Goal: Task Accomplishment & Management: Complete application form

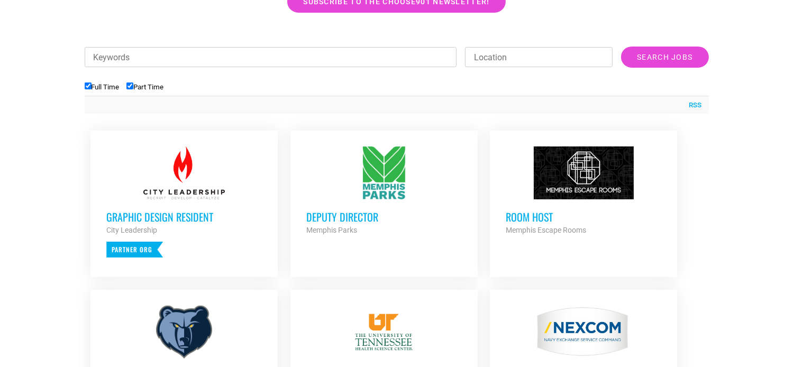
scroll to position [264, 0]
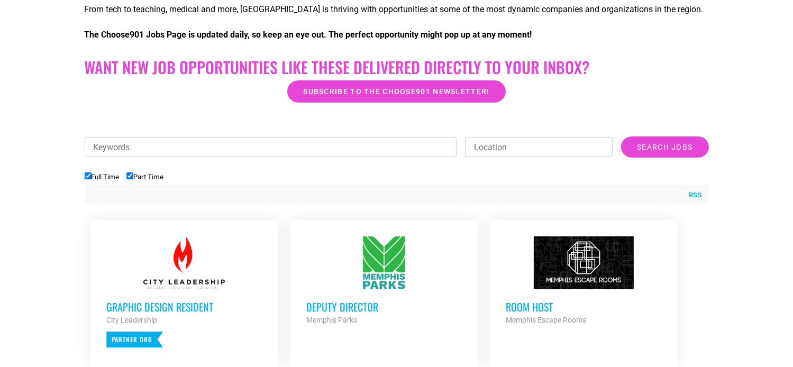
click at [185, 157] on div "Keywords Location Category Administrative Communication Counseling Creative Cus…" at bounding box center [397, 152] width 624 height 32
click at [174, 137] on input "Keywords" at bounding box center [271, 147] width 372 height 20
type input "health"
click at [130, 184] on li "Part Time" at bounding box center [148, 176] width 44 height 17
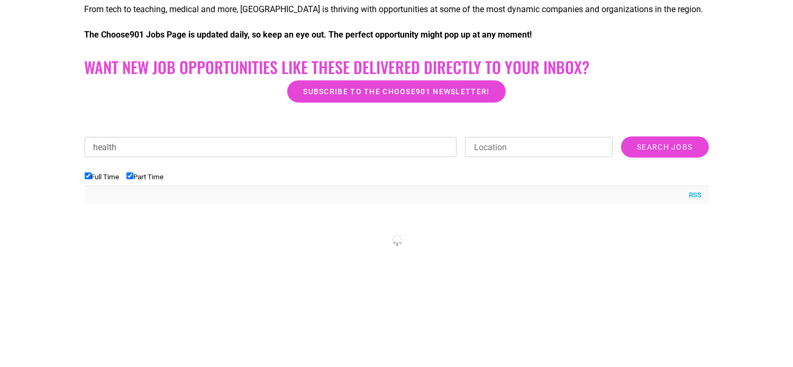
click at [138, 168] on div "Keywords health Location Category Administrative Communication Counseling Creat…" at bounding box center [397, 152] width 624 height 32
click at [133, 176] on input "Part Time" at bounding box center [129, 175] width 7 height 7
checkbox input "false"
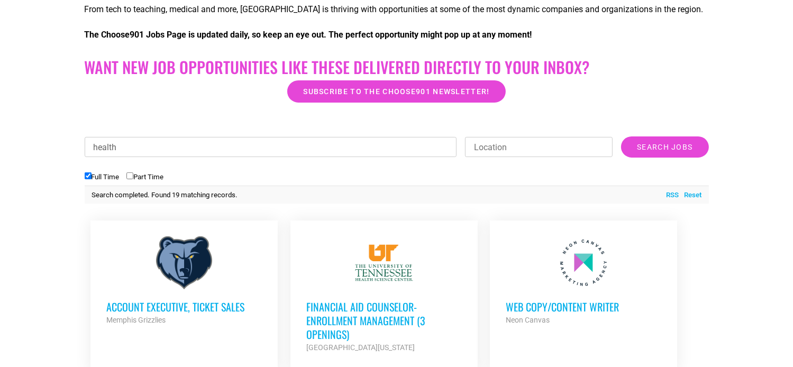
click at [621, 136] on input "Search Jobs" at bounding box center [664, 146] width 87 height 21
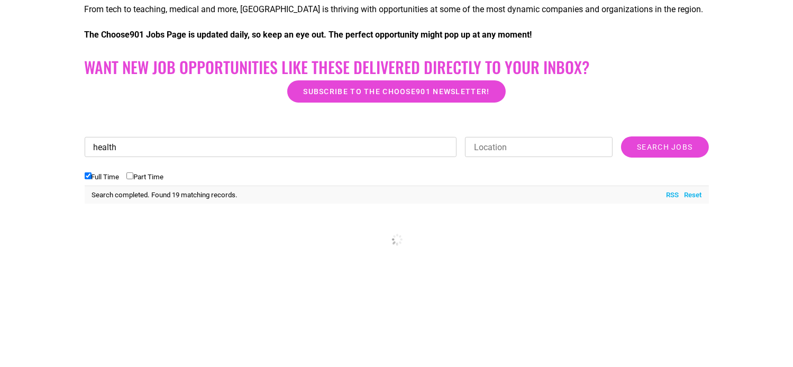
click at [132, 154] on input "health" at bounding box center [271, 147] width 372 height 20
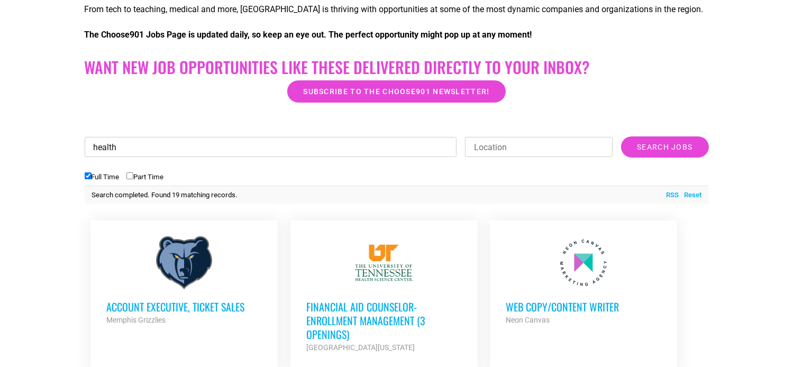
click at [621, 136] on input "Search Jobs" at bounding box center [664, 146] width 87 height 21
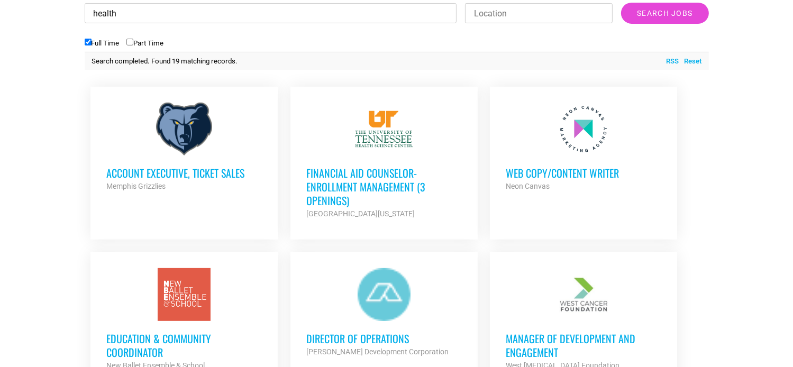
scroll to position [423, 0]
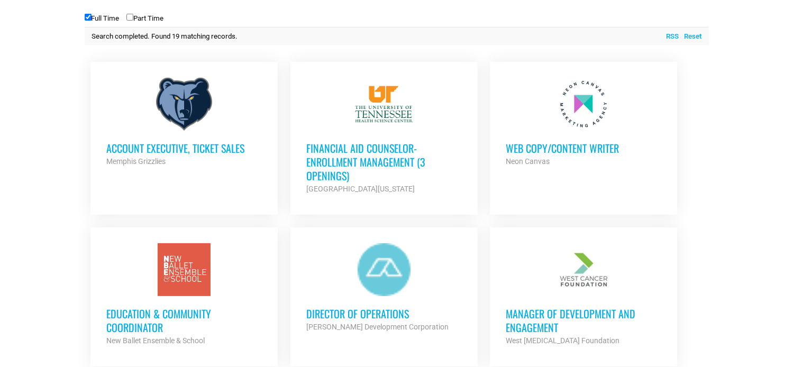
click at [194, 116] on div at bounding box center [184, 104] width 156 height 53
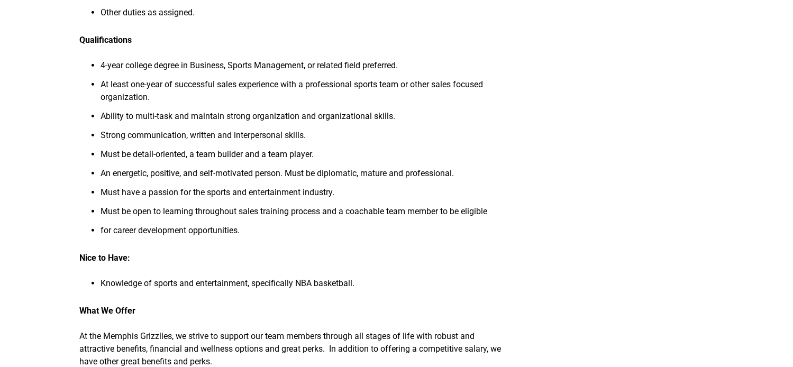
scroll to position [423, 0]
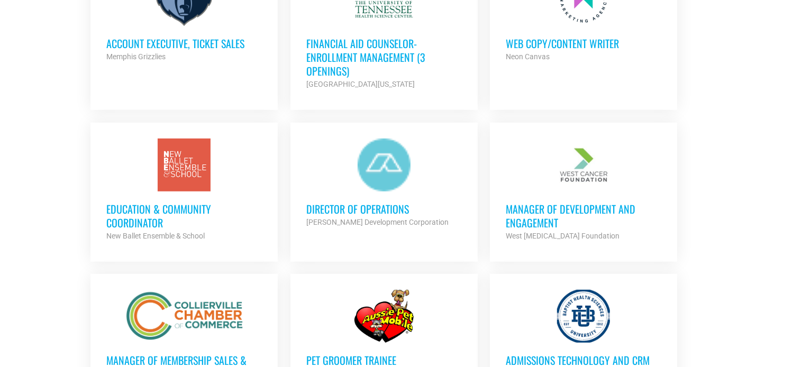
scroll to position [529, 0]
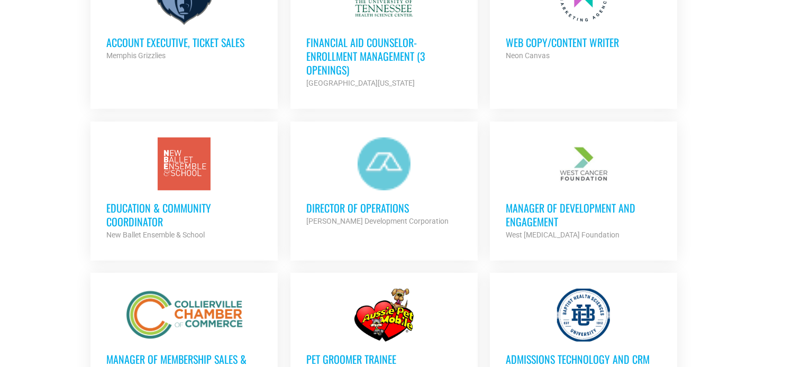
click at [157, 207] on h3 "Education & Community Coordinator" at bounding box center [184, 215] width 156 height 28
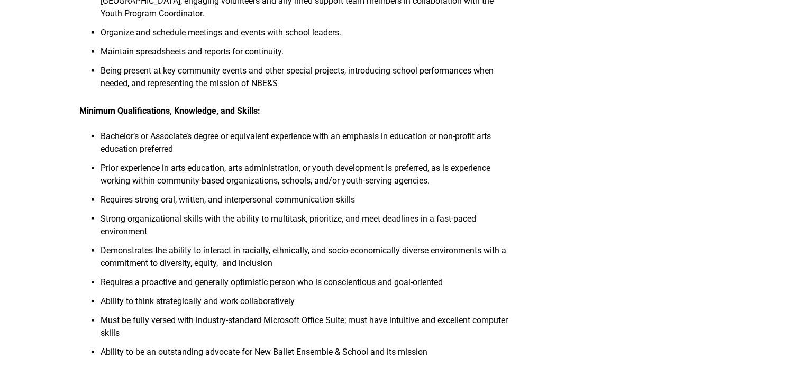
scroll to position [899, 0]
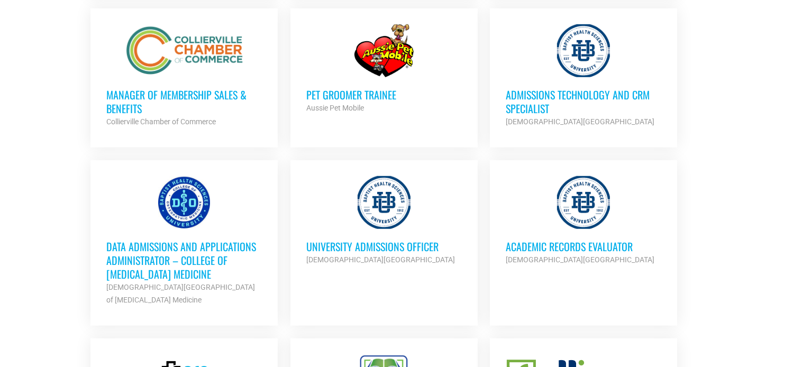
scroll to position [846, 0]
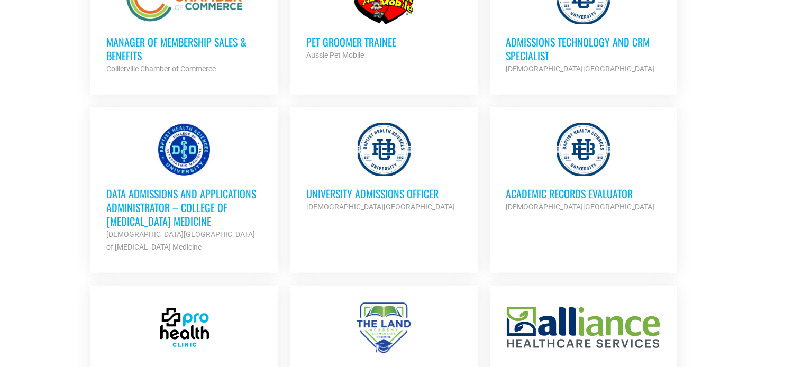
click at [521, 39] on h3 "Admissions Technology and CRM Specialist" at bounding box center [584, 49] width 156 height 28
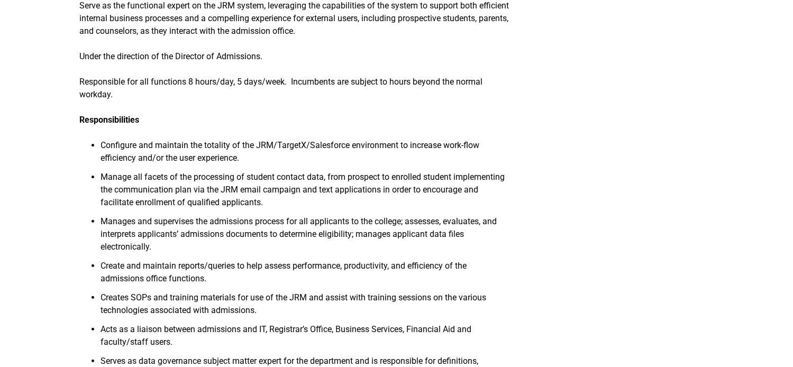
scroll to position [317, 0]
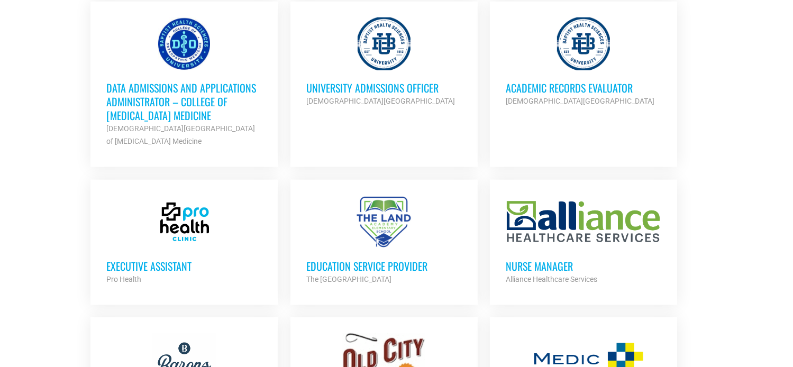
scroll to position [1005, 0]
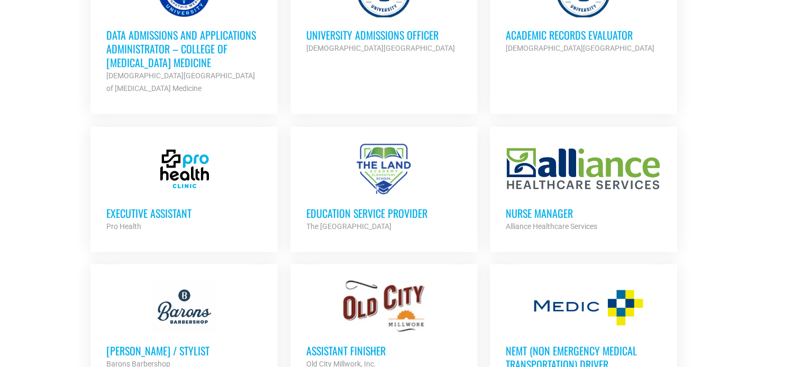
click at [244, 201] on div "Executive Assistant Pro Health Partner Org" at bounding box center [184, 214] width 156 height 37
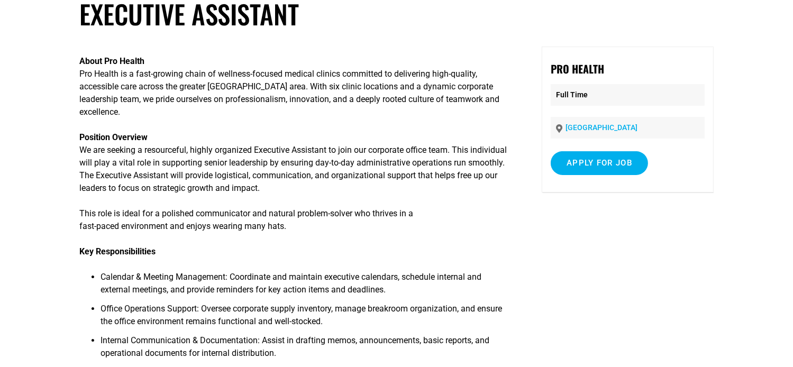
scroll to position [53, 0]
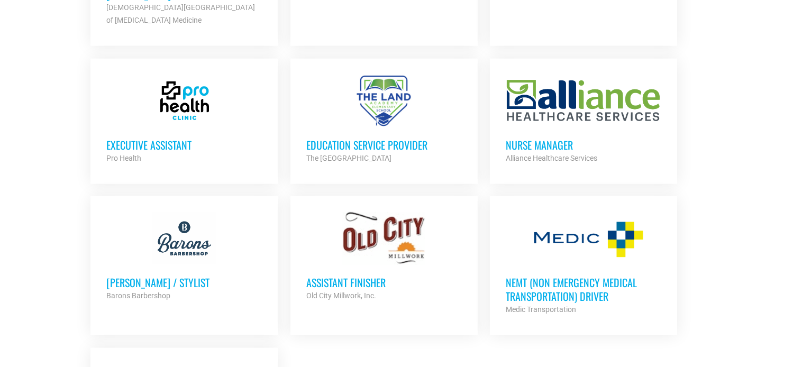
scroll to position [1058, 0]
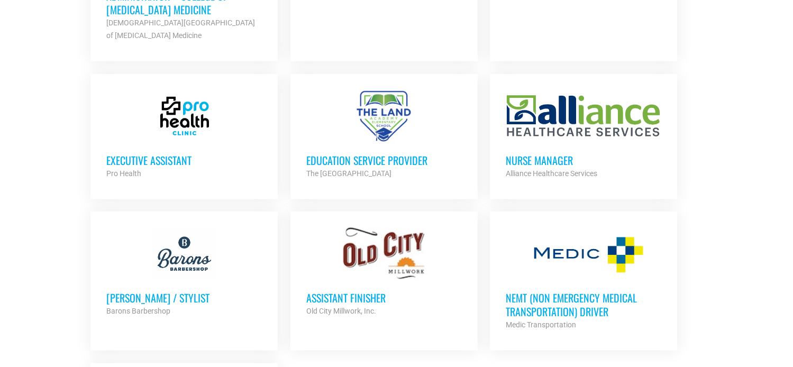
click at [419, 291] on h3 "Assistant Finisher" at bounding box center [384, 298] width 156 height 14
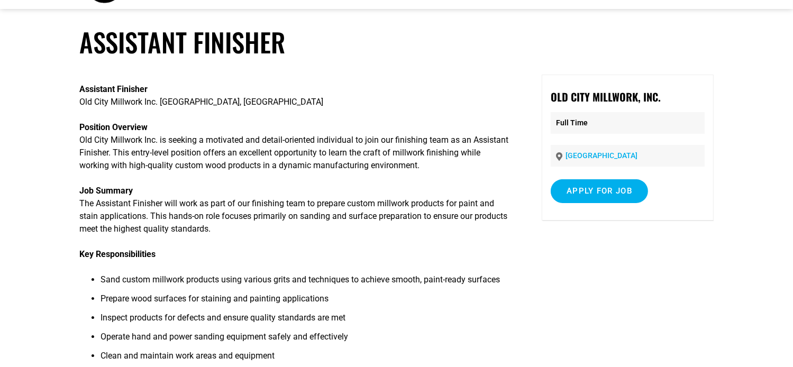
scroll to position [106, 0]
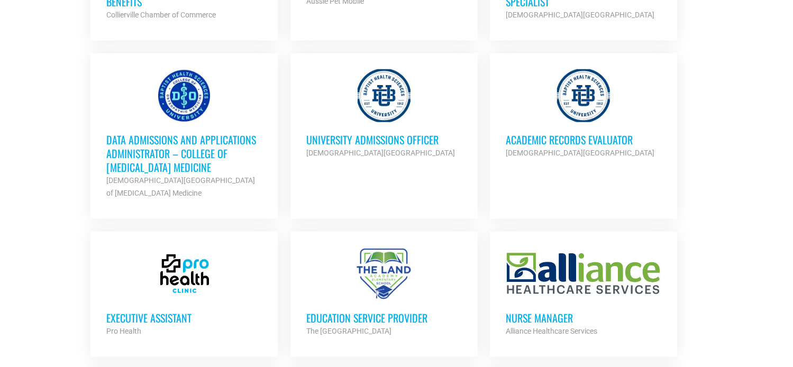
scroll to position [847, 0]
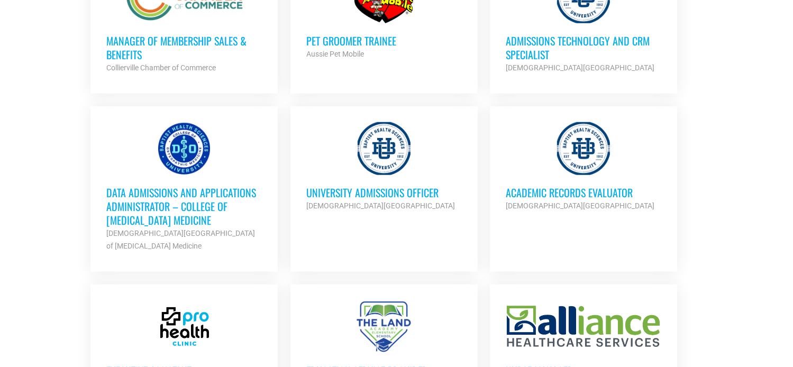
click at [570, 229] on li "Academic Records Evaluator Baptist Health Sciences University Partner Org Full …" at bounding box center [583, 189] width 187 height 166
click at [582, 154] on div at bounding box center [584, 148] width 156 height 53
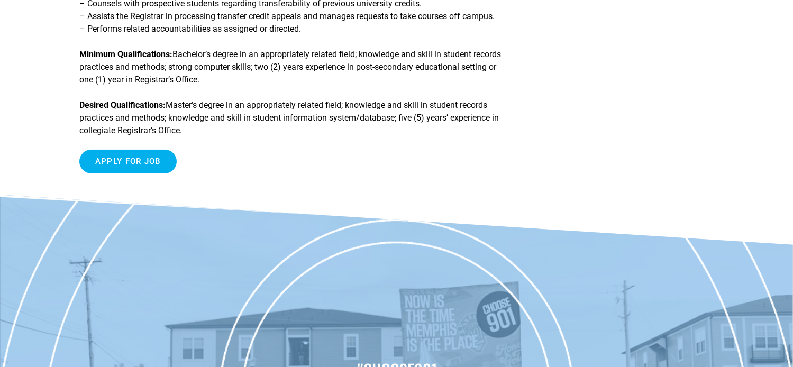
scroll to position [370, 0]
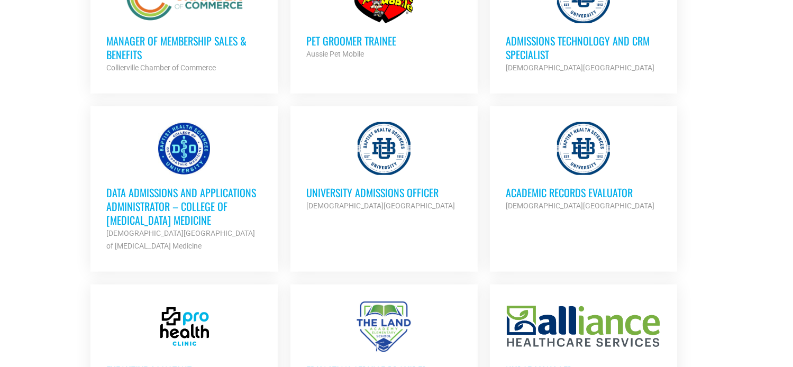
click at [195, 159] on div at bounding box center [184, 148] width 156 height 53
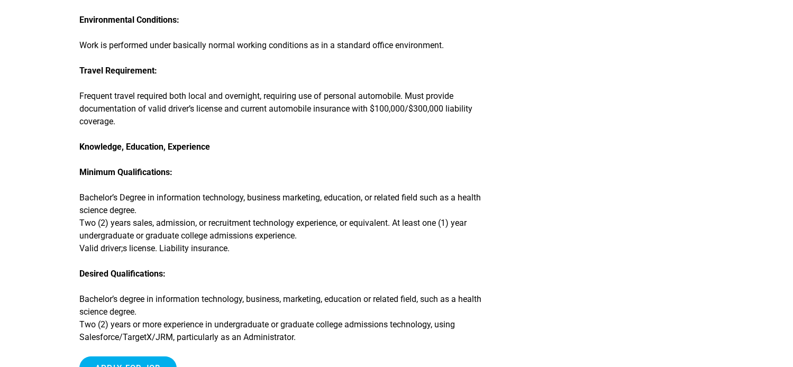
scroll to position [793, 0]
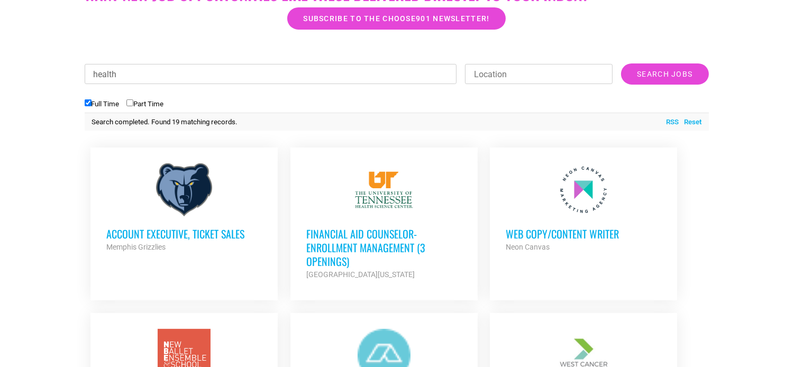
scroll to position [318, 0]
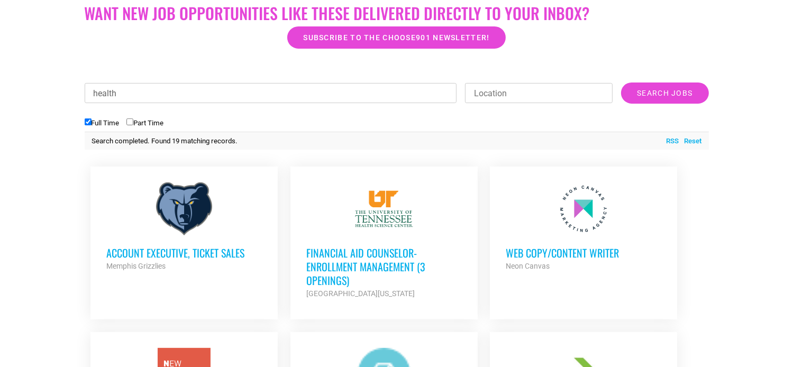
click at [502, 98] on input "Location" at bounding box center [539, 93] width 148 height 20
drag, startPoint x: 290, startPoint y: 96, endPoint x: -30, endPoint y: 80, distance: 319.9
type input "communications"
click at [621, 83] on input "Search Jobs" at bounding box center [664, 93] width 87 height 21
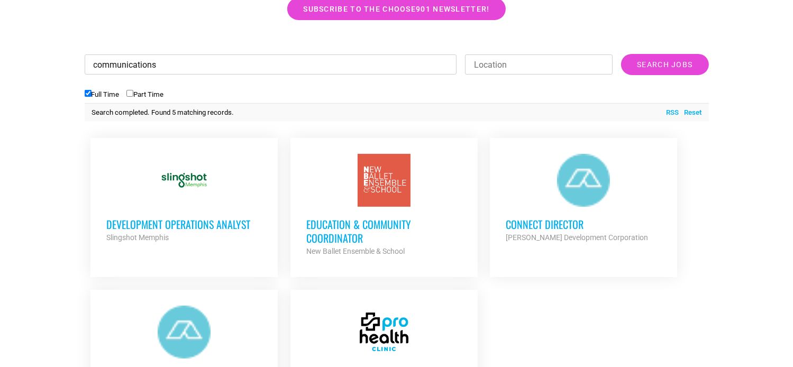
scroll to position [266, 0]
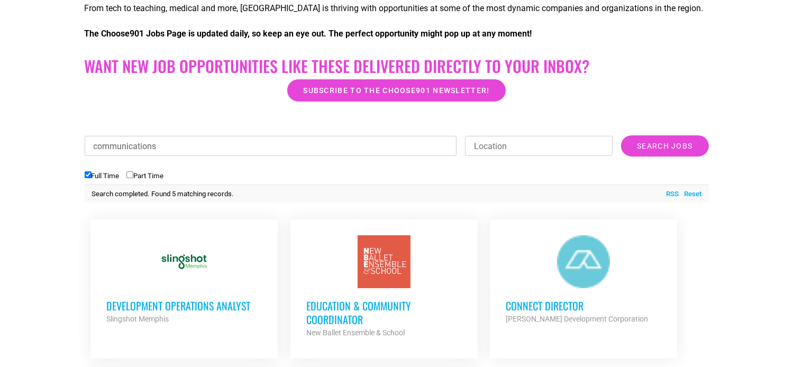
click at [184, 156] on div "Keywords communications Location Category Administrative Communication Counseli…" at bounding box center [397, 151] width 624 height 32
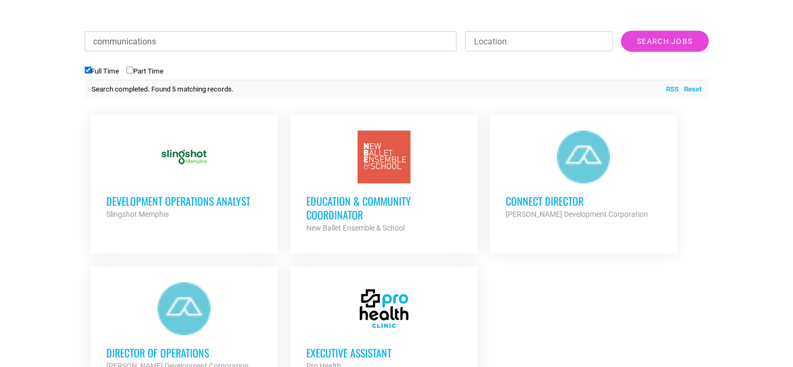
scroll to position [371, 0]
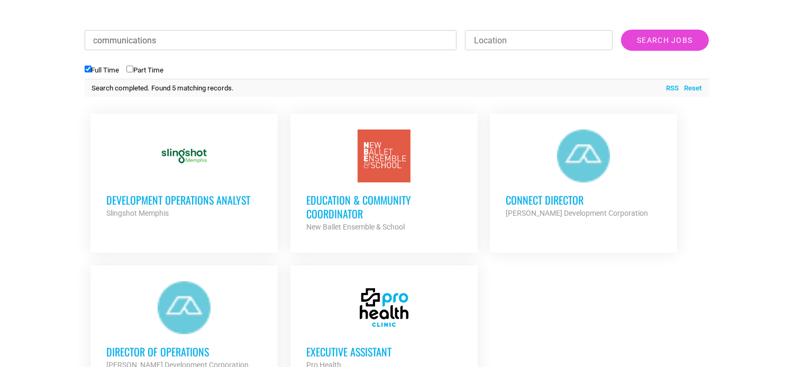
click at [371, 148] on div at bounding box center [384, 156] width 156 height 53
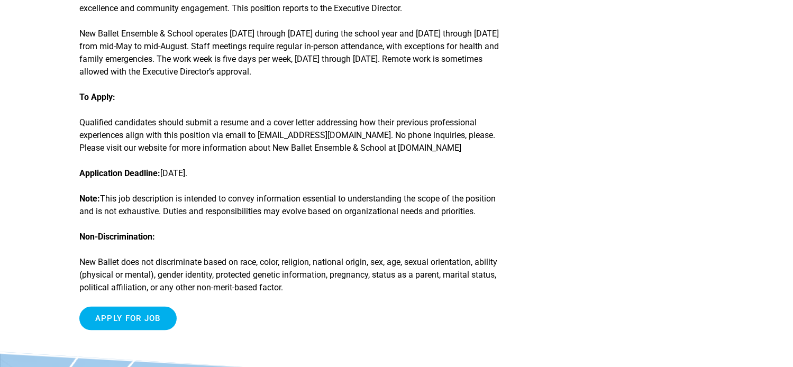
scroll to position [1428, 0]
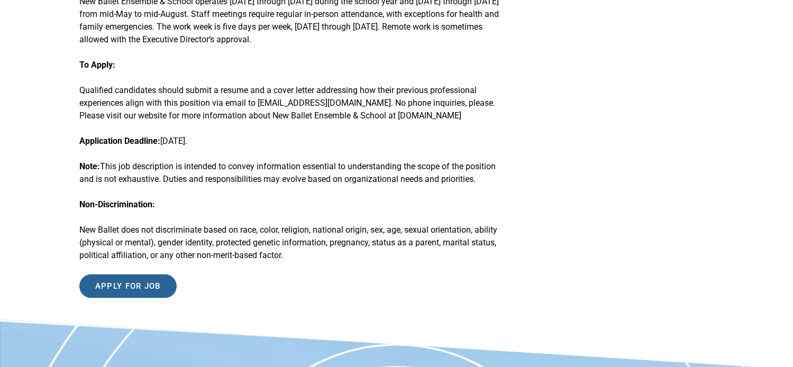
click at [149, 277] on input "Apply for job" at bounding box center [127, 287] width 97 height 24
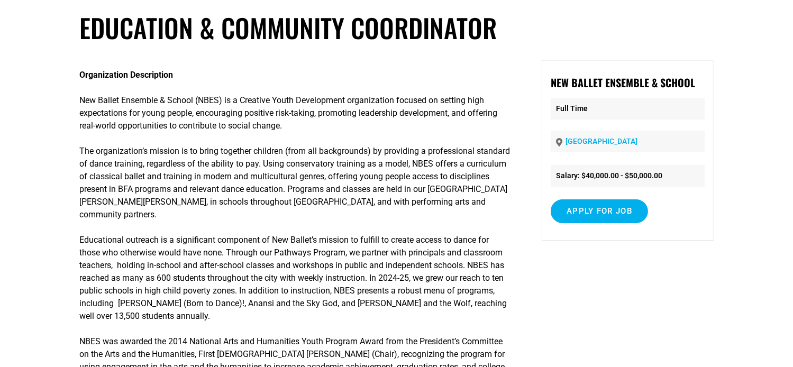
scroll to position [0, 0]
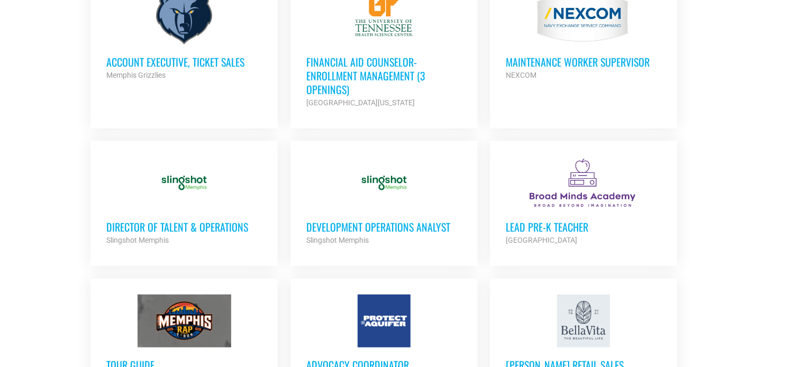
scroll to position [688, 0]
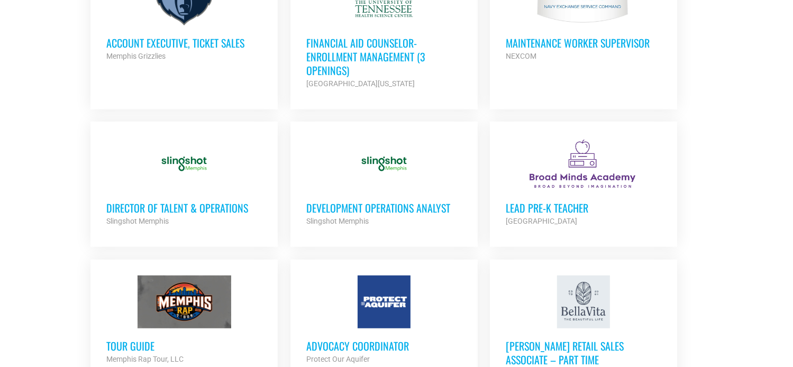
click at [245, 226] on link "Director of Talent & Operations Slingshot Memphis Partner Org Full Time" at bounding box center [183, 183] width 187 height 122
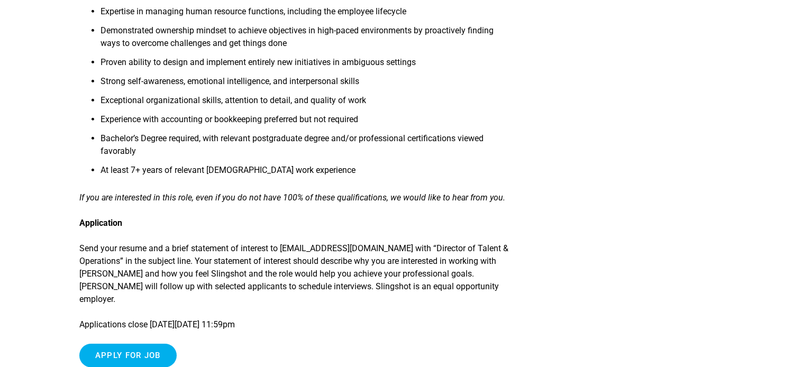
scroll to position [1005, 0]
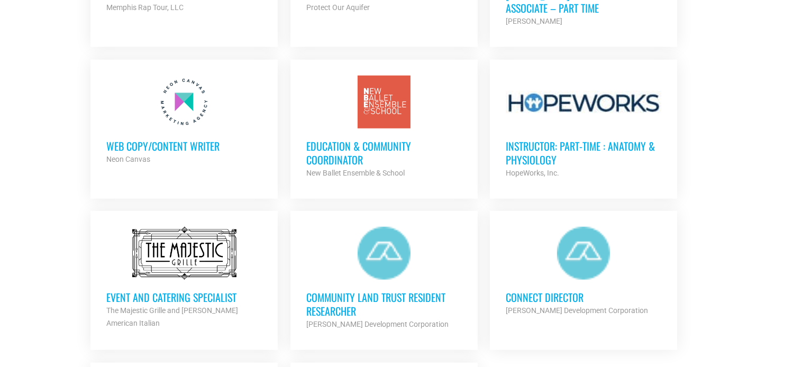
scroll to position [1058, 0]
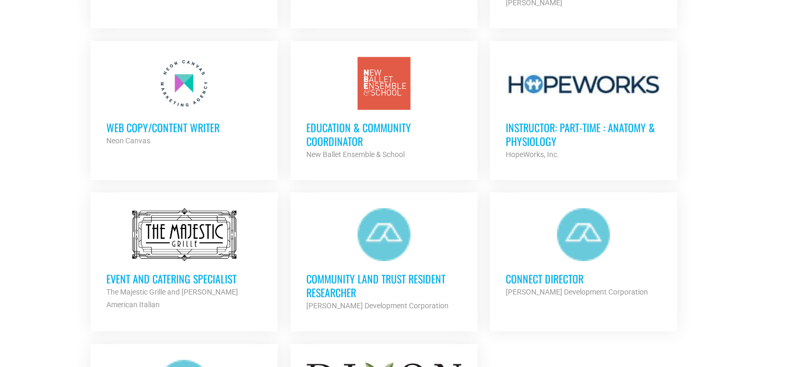
click at [193, 236] on div at bounding box center [184, 234] width 156 height 53
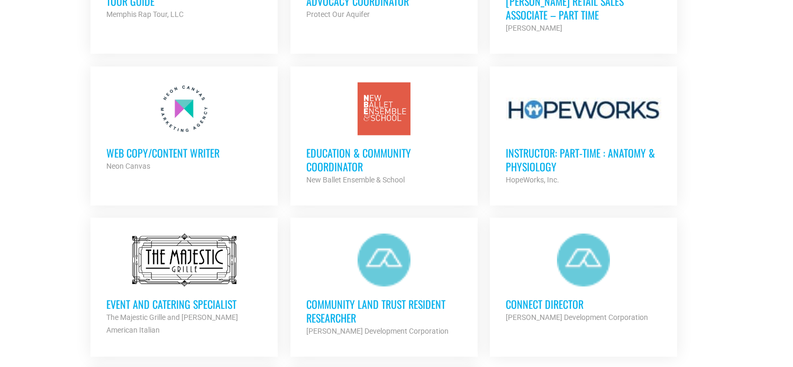
scroll to position [1030, 0]
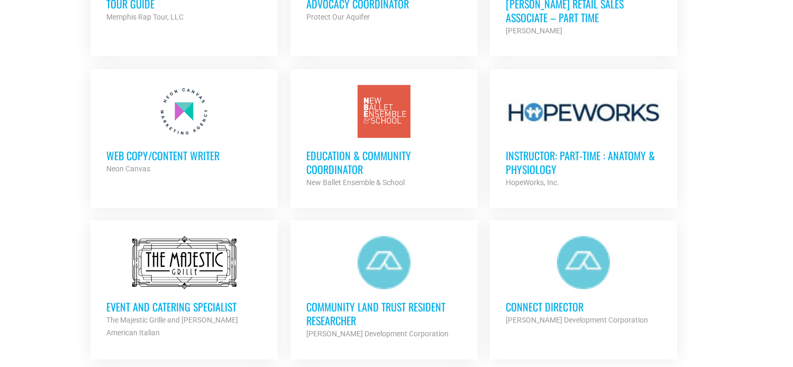
click at [169, 149] on h3 "Web Copy/Content Writer" at bounding box center [184, 156] width 156 height 14
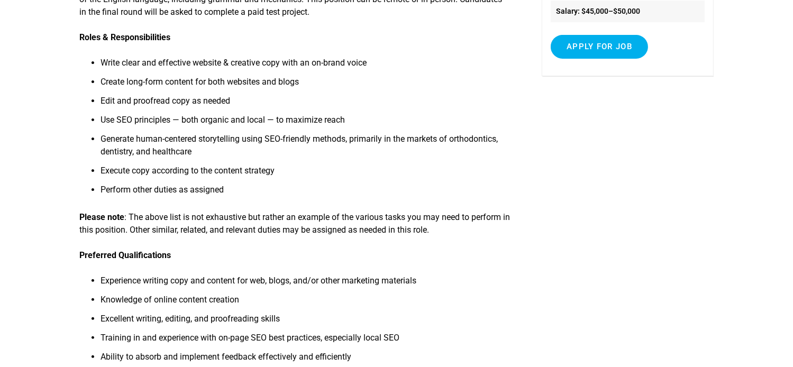
scroll to position [264, 0]
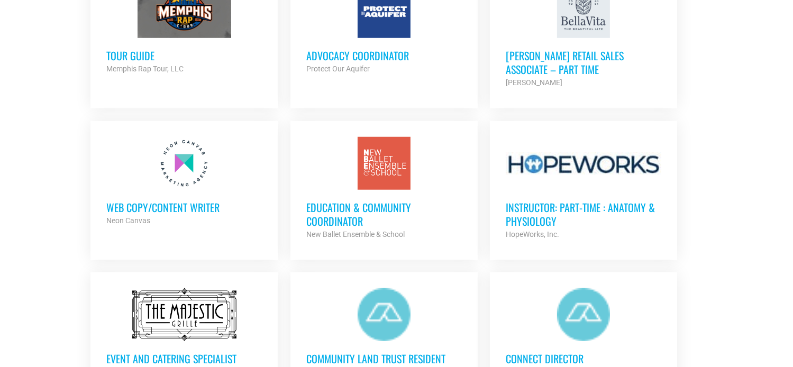
scroll to position [872, 0]
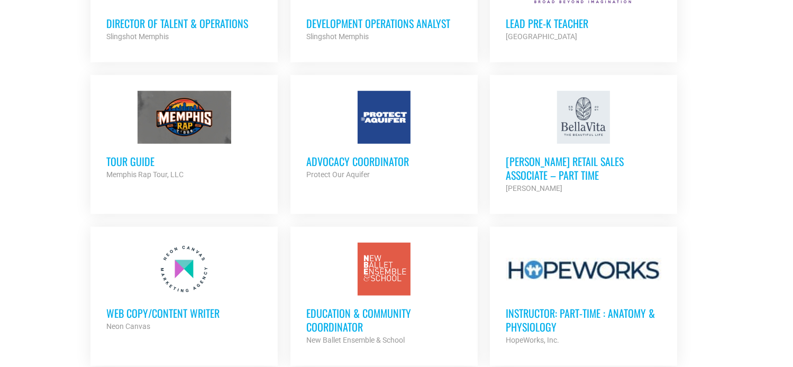
click at [382, 118] on div at bounding box center [384, 117] width 156 height 53
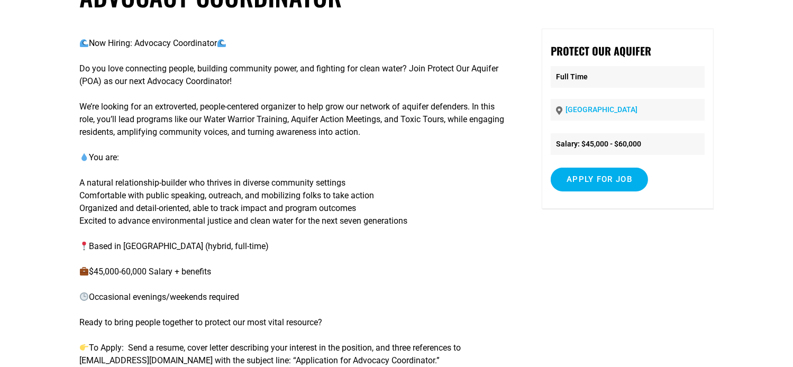
scroll to position [106, 0]
